Goal: Browse casually

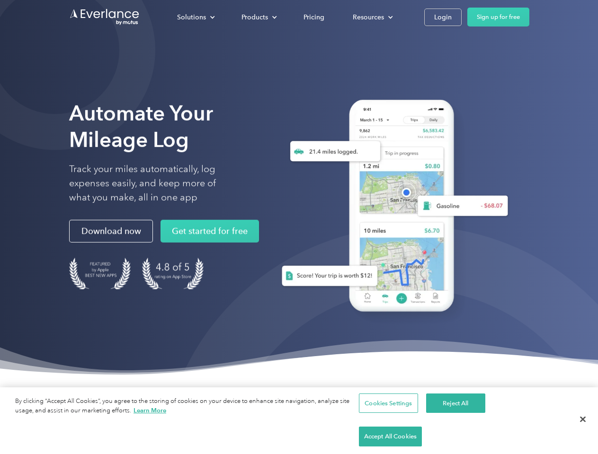
click at [195, 17] on div "Solutions" at bounding box center [191, 17] width 29 height 12
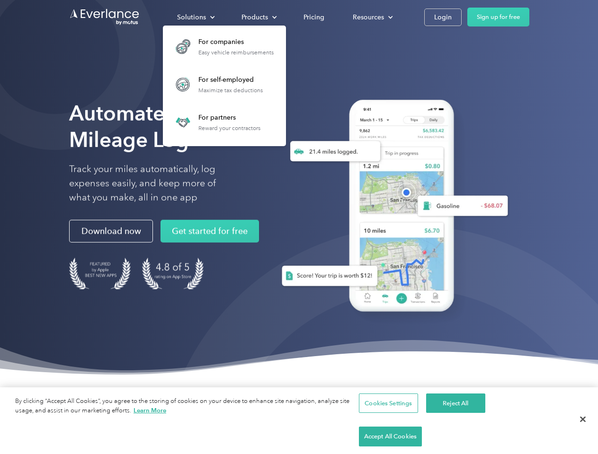
click at [258, 17] on div "Products" at bounding box center [254, 17] width 27 height 12
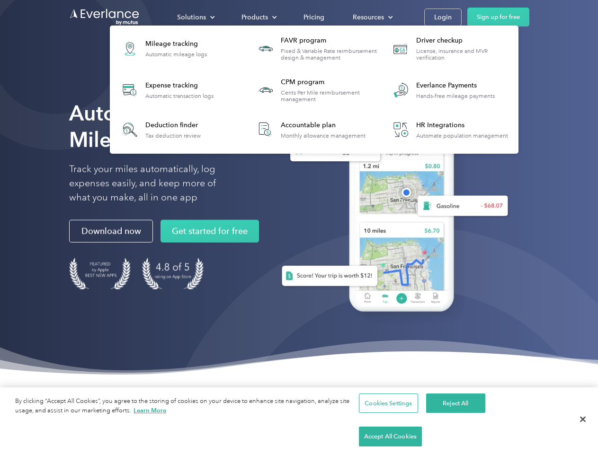
click at [372, 17] on div "Resources" at bounding box center [368, 17] width 31 height 12
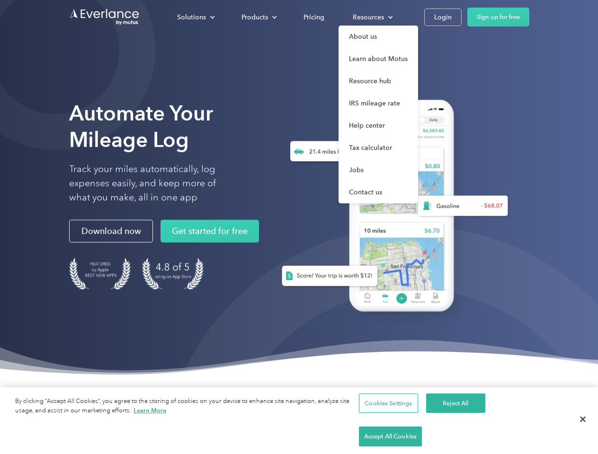
click at [387, 414] on button "Cookies Settings" at bounding box center [388, 404] width 59 height 20
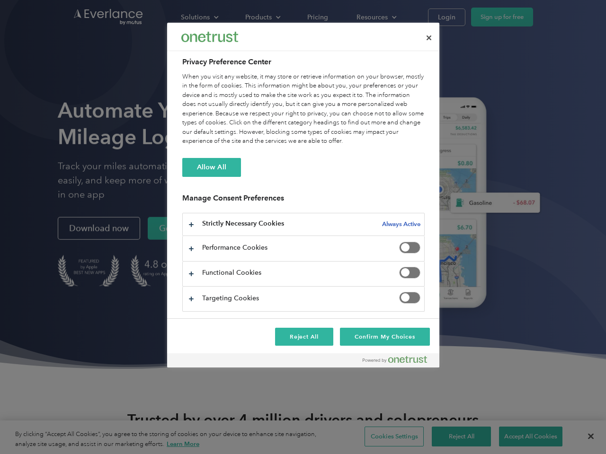
click at [454, 437] on div at bounding box center [303, 227] width 606 height 454
click at [524, 437] on div at bounding box center [303, 227] width 606 height 454
click at [583, 437] on div at bounding box center [303, 227] width 606 height 454
